Goal: Navigation & Orientation: Find specific page/section

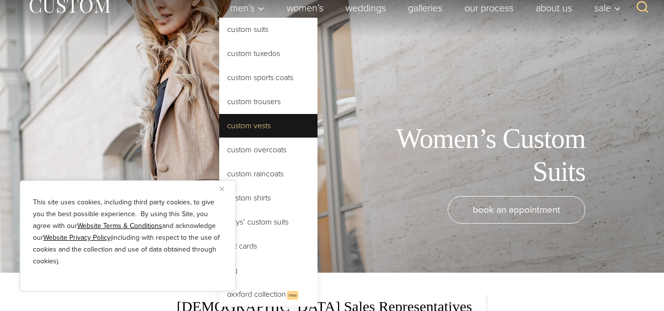
scroll to position [49, 0]
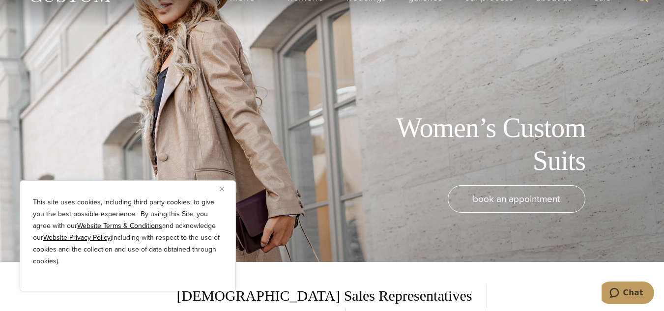
click at [225, 186] on button "Close" at bounding box center [226, 189] width 12 height 12
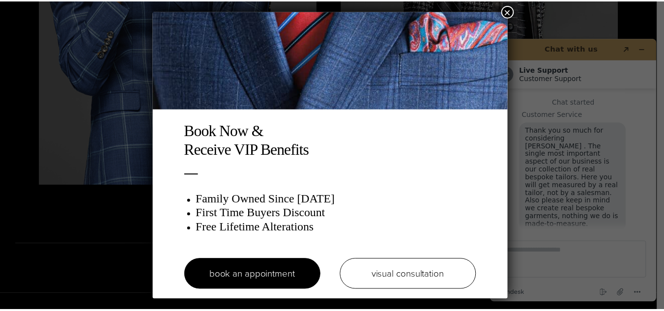
scroll to position [12, 0]
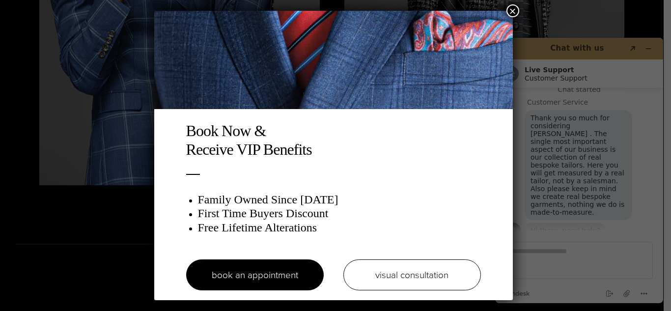
click at [514, 10] on button "×" at bounding box center [513, 10] width 13 height 13
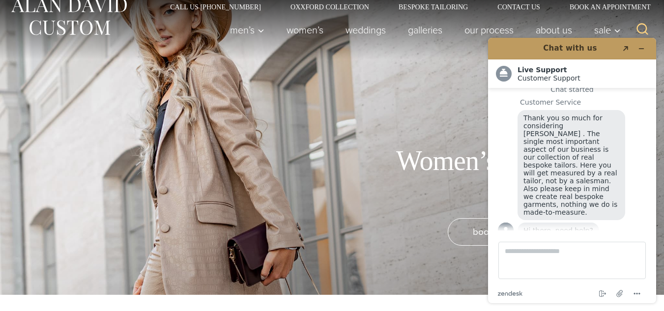
scroll to position [0, 0]
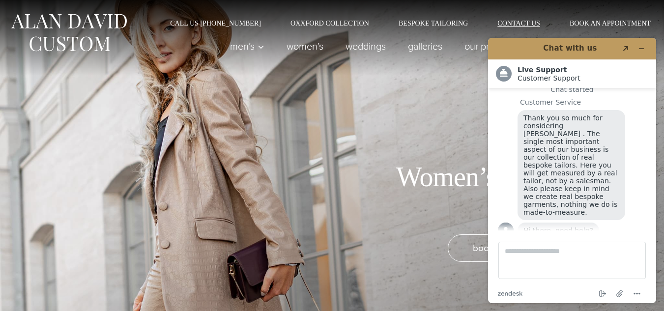
click at [510, 23] on link "Contact Us" at bounding box center [518, 23] width 72 height 7
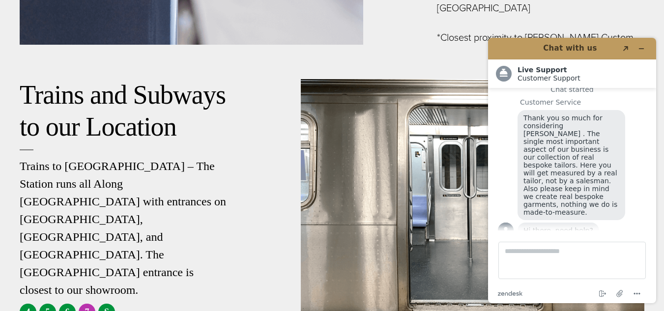
scroll to position [1720, 0]
